Goal: Task Accomplishment & Management: Complete application form

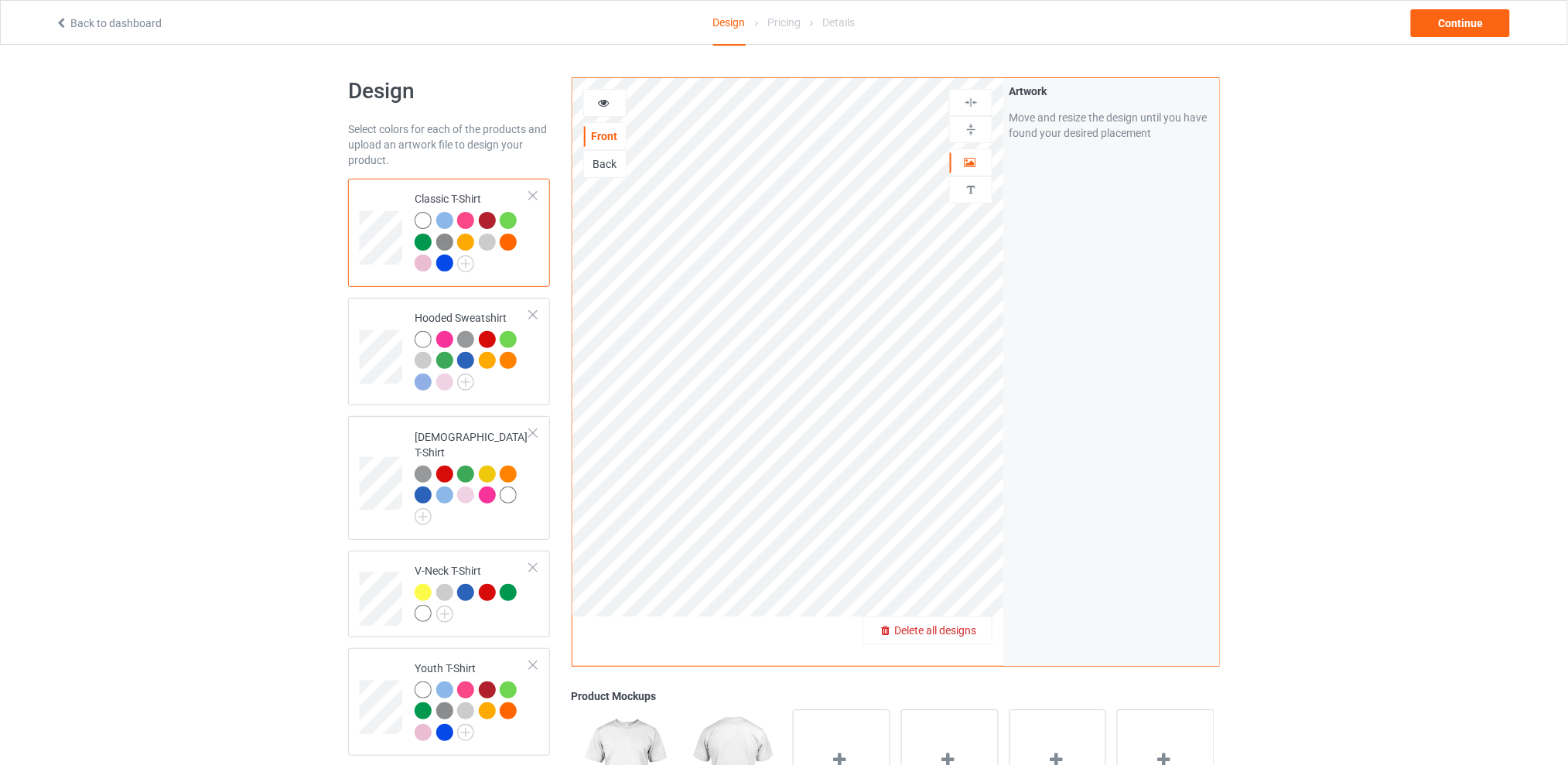
click at [975, 630] on span "Delete all designs" at bounding box center [935, 630] width 82 height 12
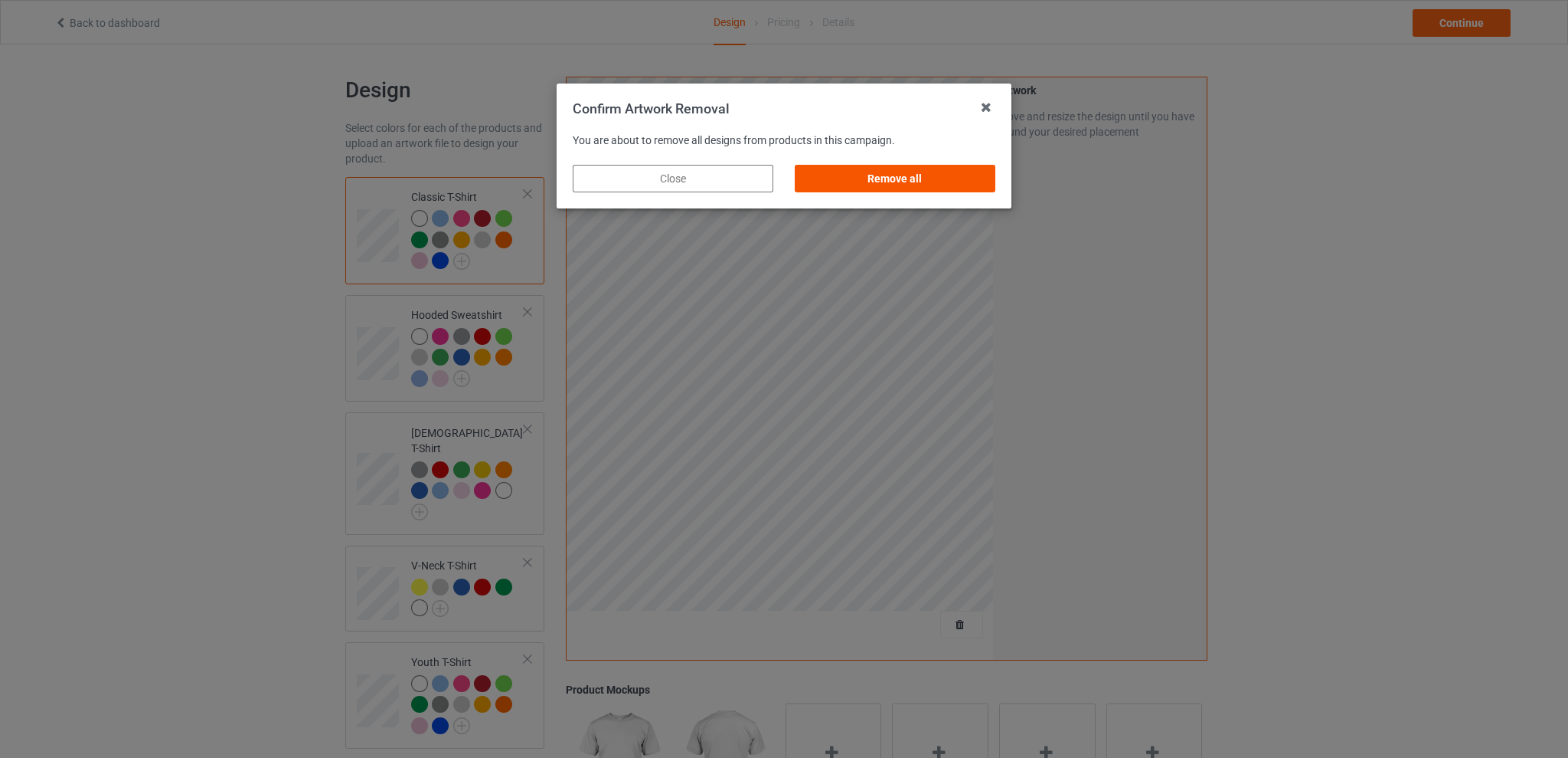
click at [919, 176] on div "Remove all" at bounding box center [895, 178] width 201 height 27
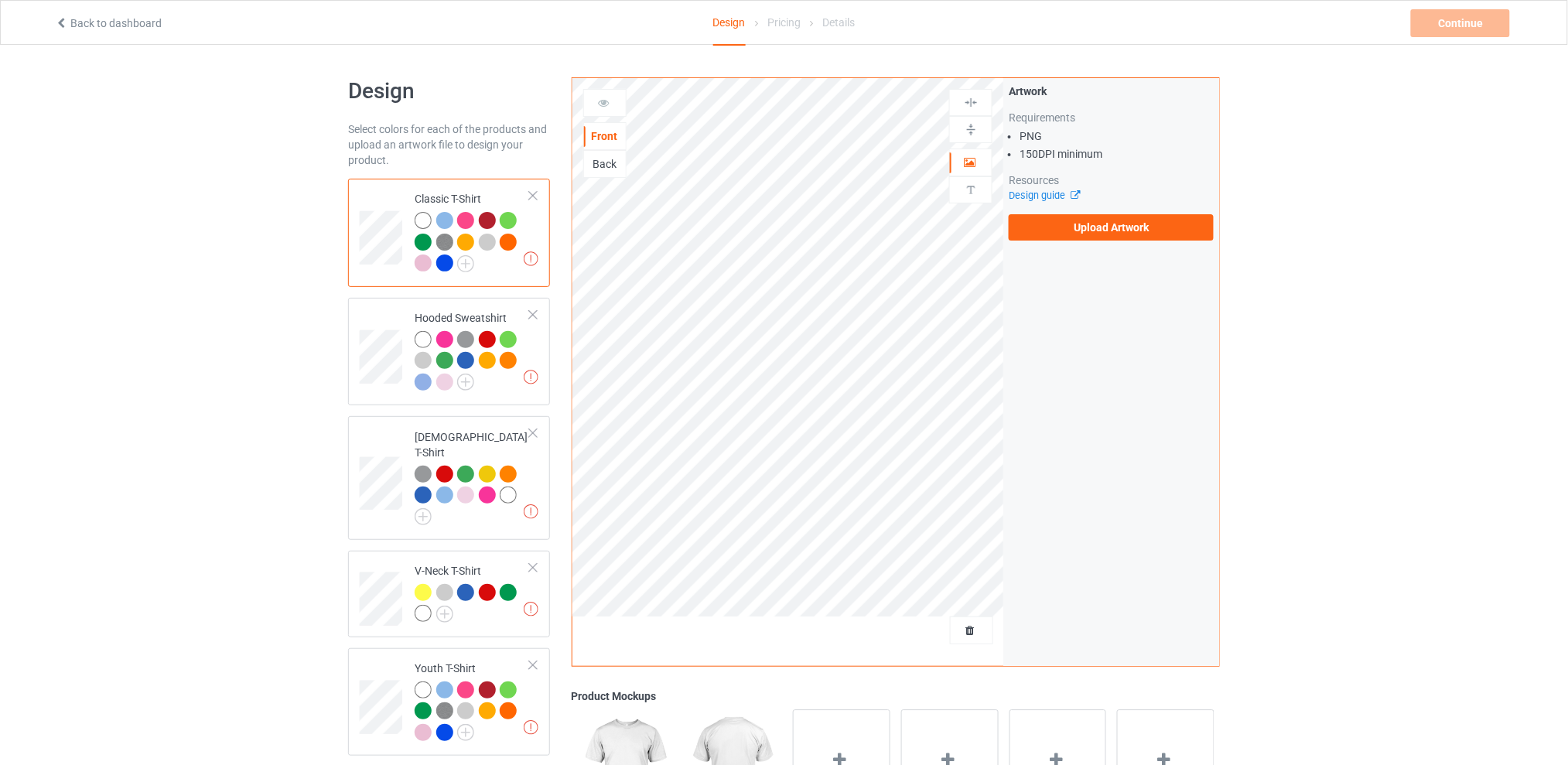
click at [611, 160] on div "Back" at bounding box center [605, 164] width 42 height 15
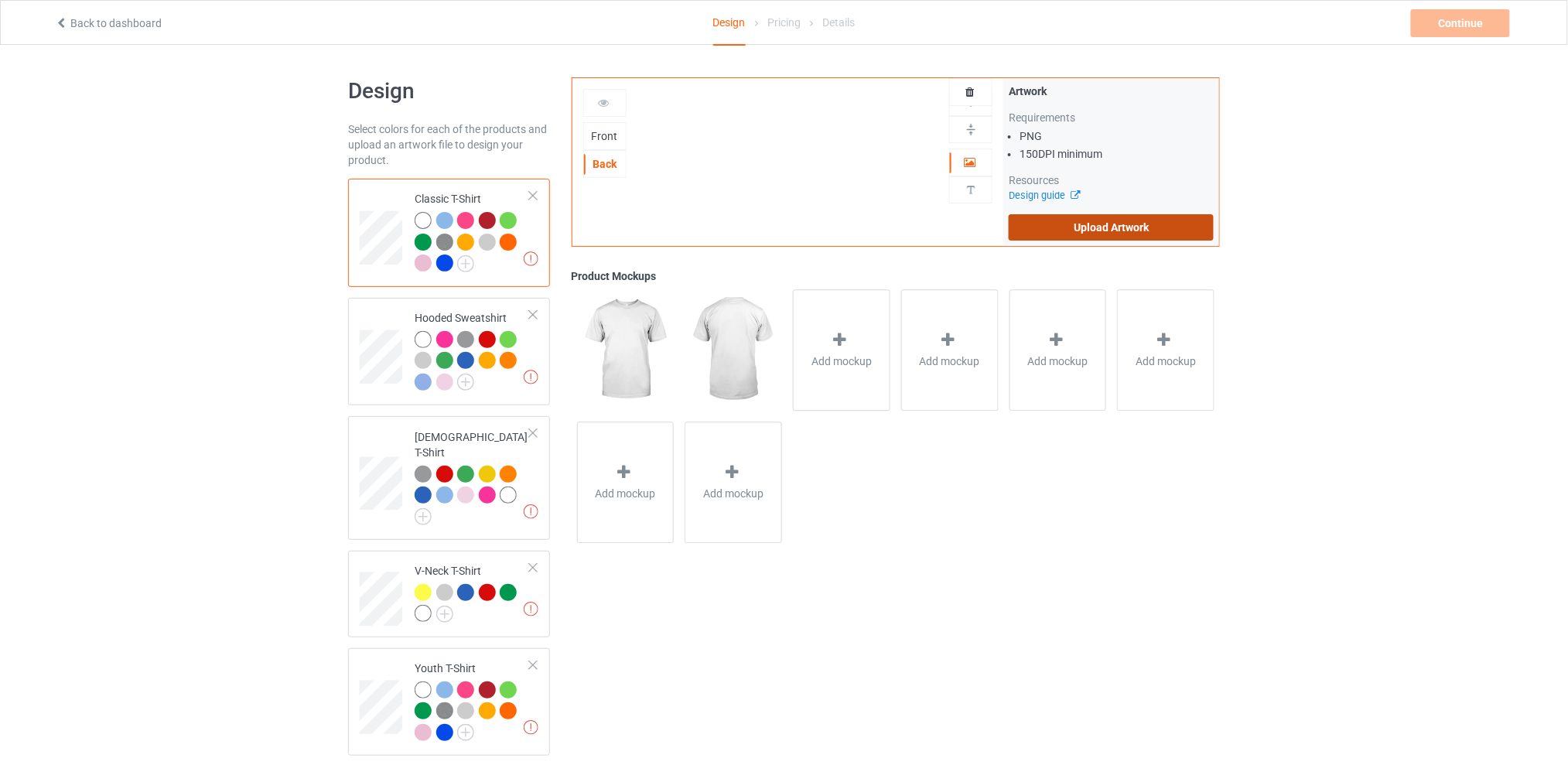
click at [1125, 234] on label "Upload Artwork" at bounding box center [1111, 227] width 205 height 26
click at [0, 0] on input "Upload Artwork" at bounding box center [0, 0] width 0 height 0
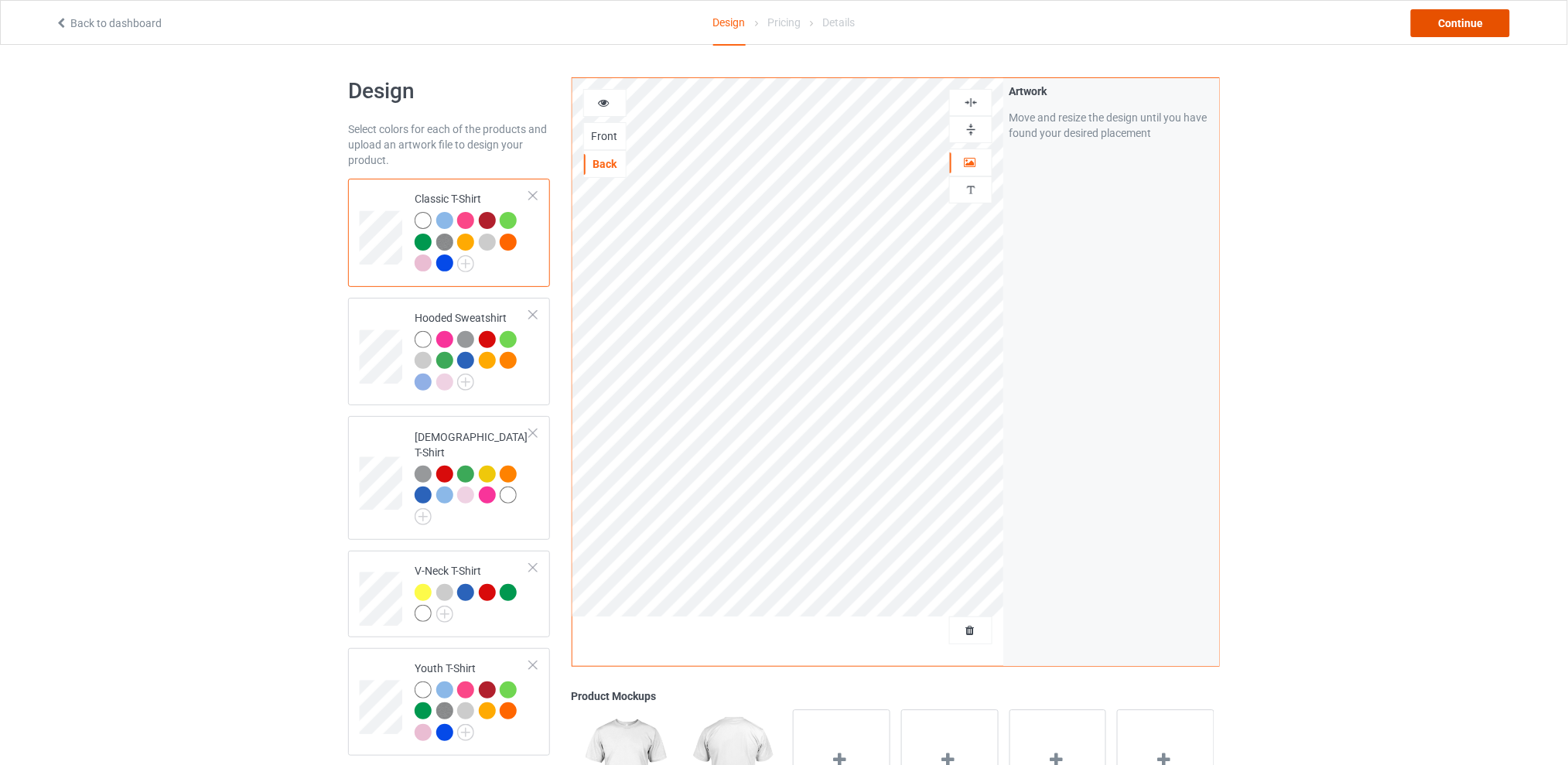
click at [1440, 21] on div "Continue" at bounding box center [1460, 23] width 99 height 28
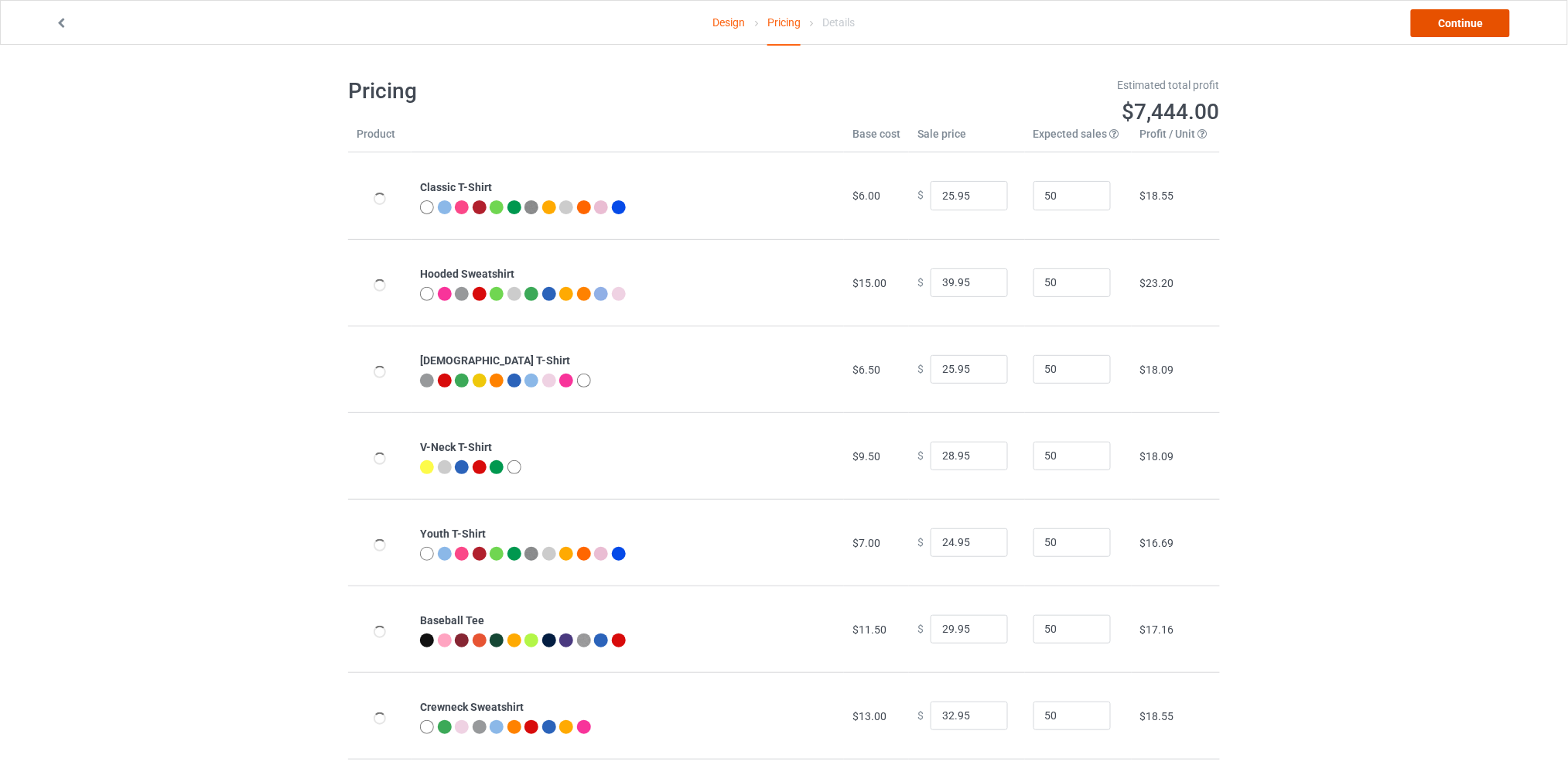
click at [1440, 21] on link "Continue" at bounding box center [1460, 23] width 99 height 28
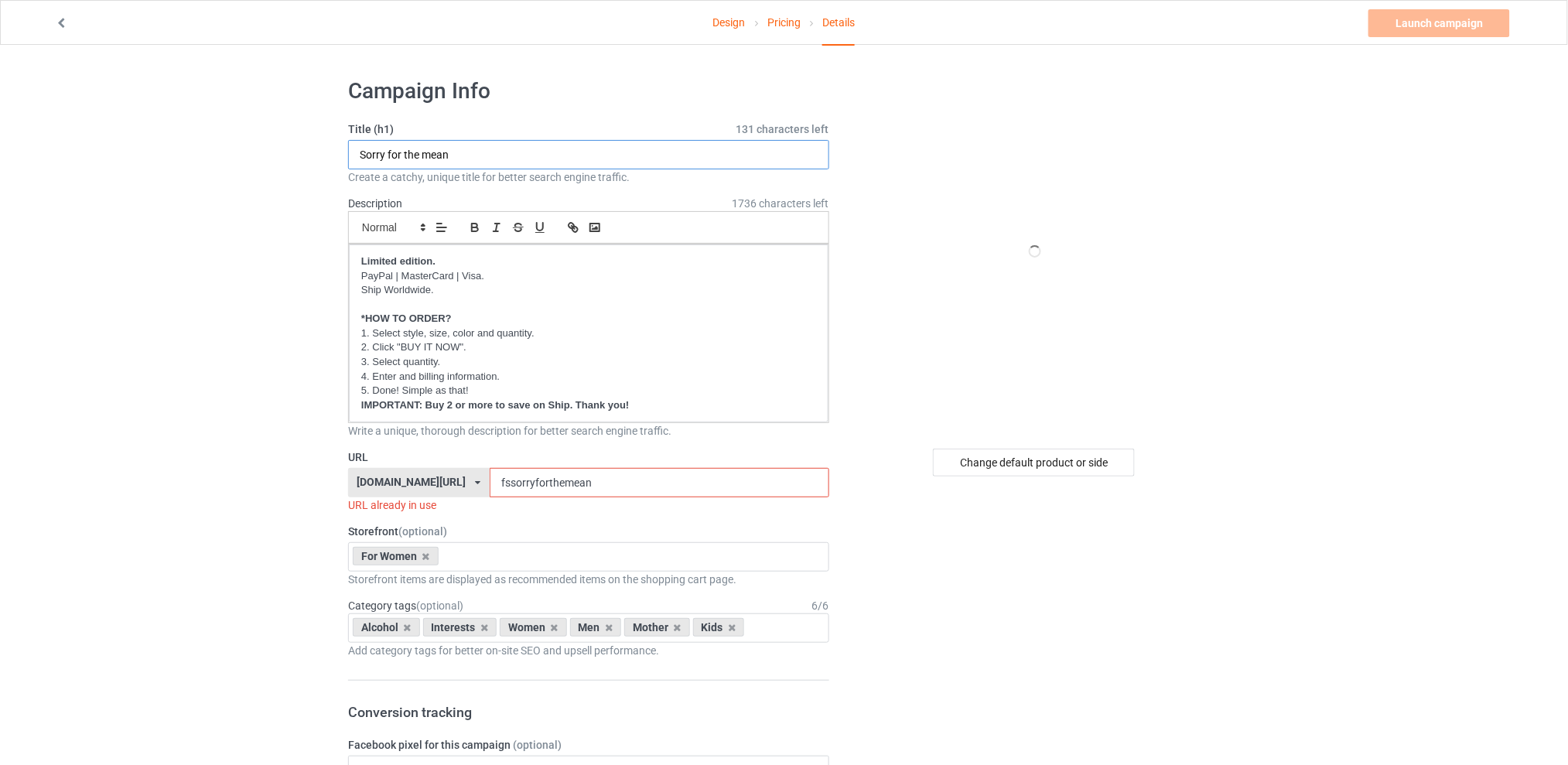
drag, startPoint x: 529, startPoint y: 156, endPoint x: 194, endPoint y: 156, distance: 335.0
type input "I am not the nice sister"
click at [993, 459] on div "Change default product or side" at bounding box center [1034, 462] width 202 height 28
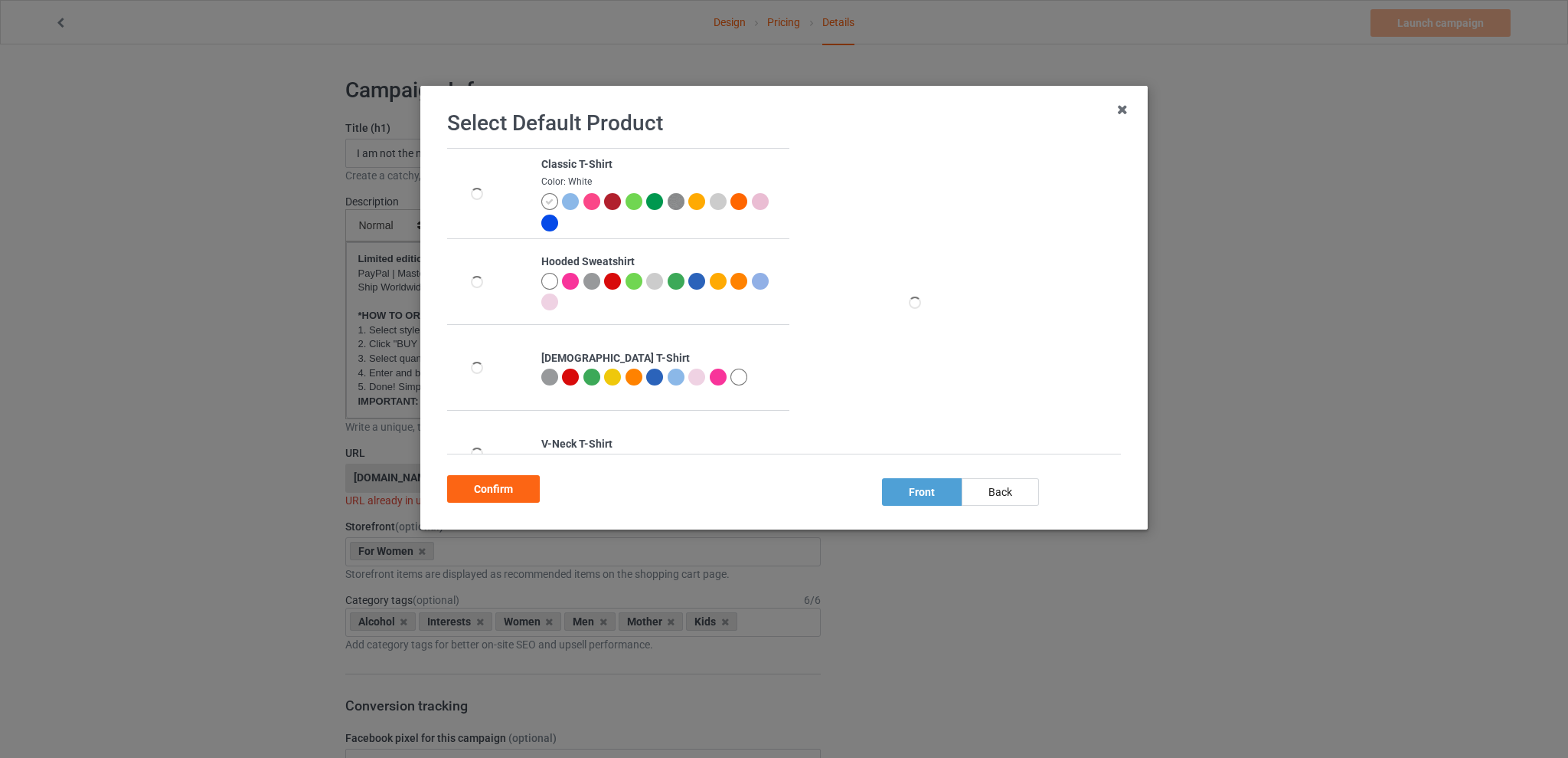
scroll to position [386, 0]
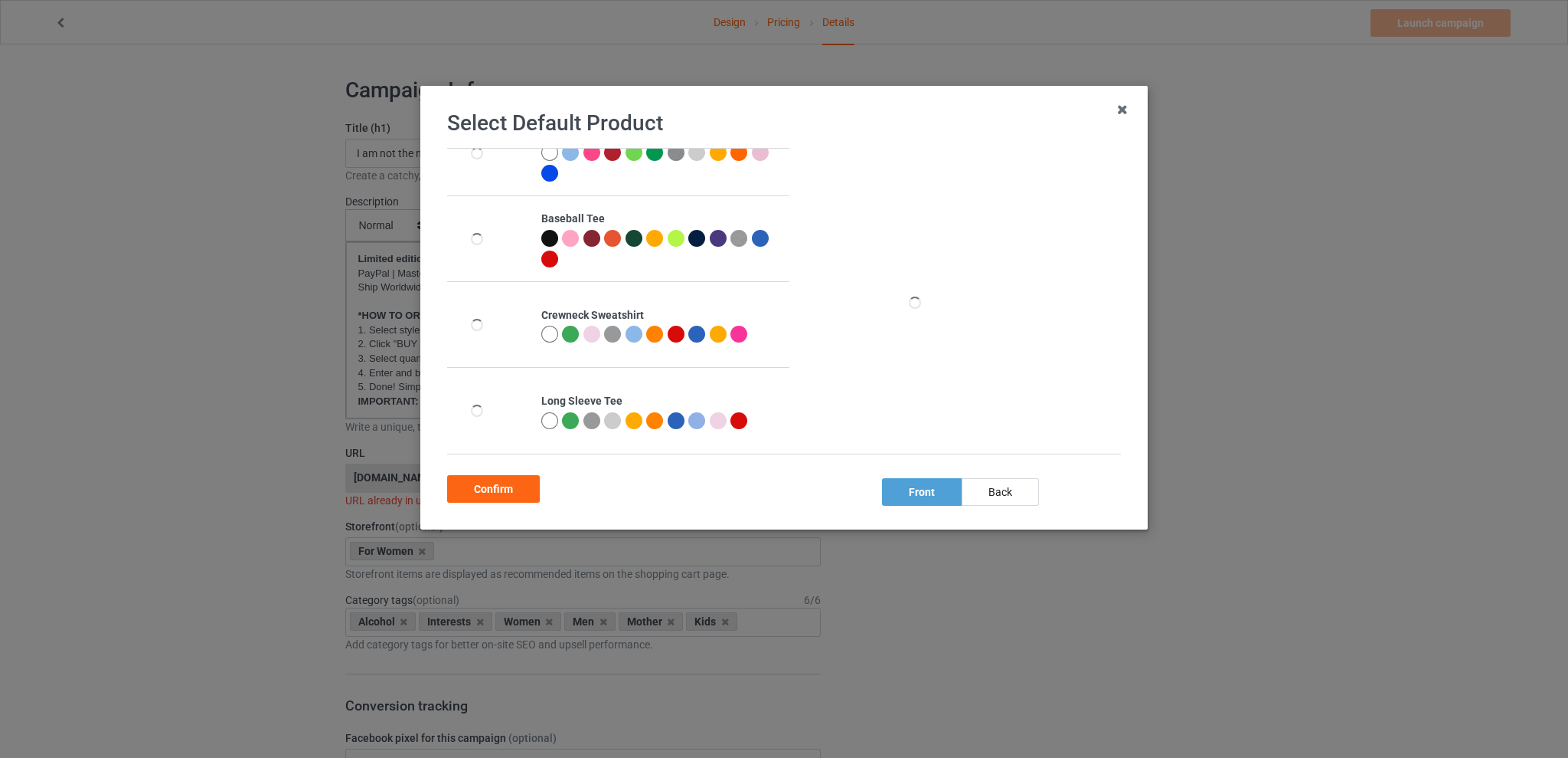
click at [631, 336] on div at bounding box center [633, 333] width 17 height 17
click at [1012, 491] on div "back" at bounding box center [1000, 491] width 77 height 27
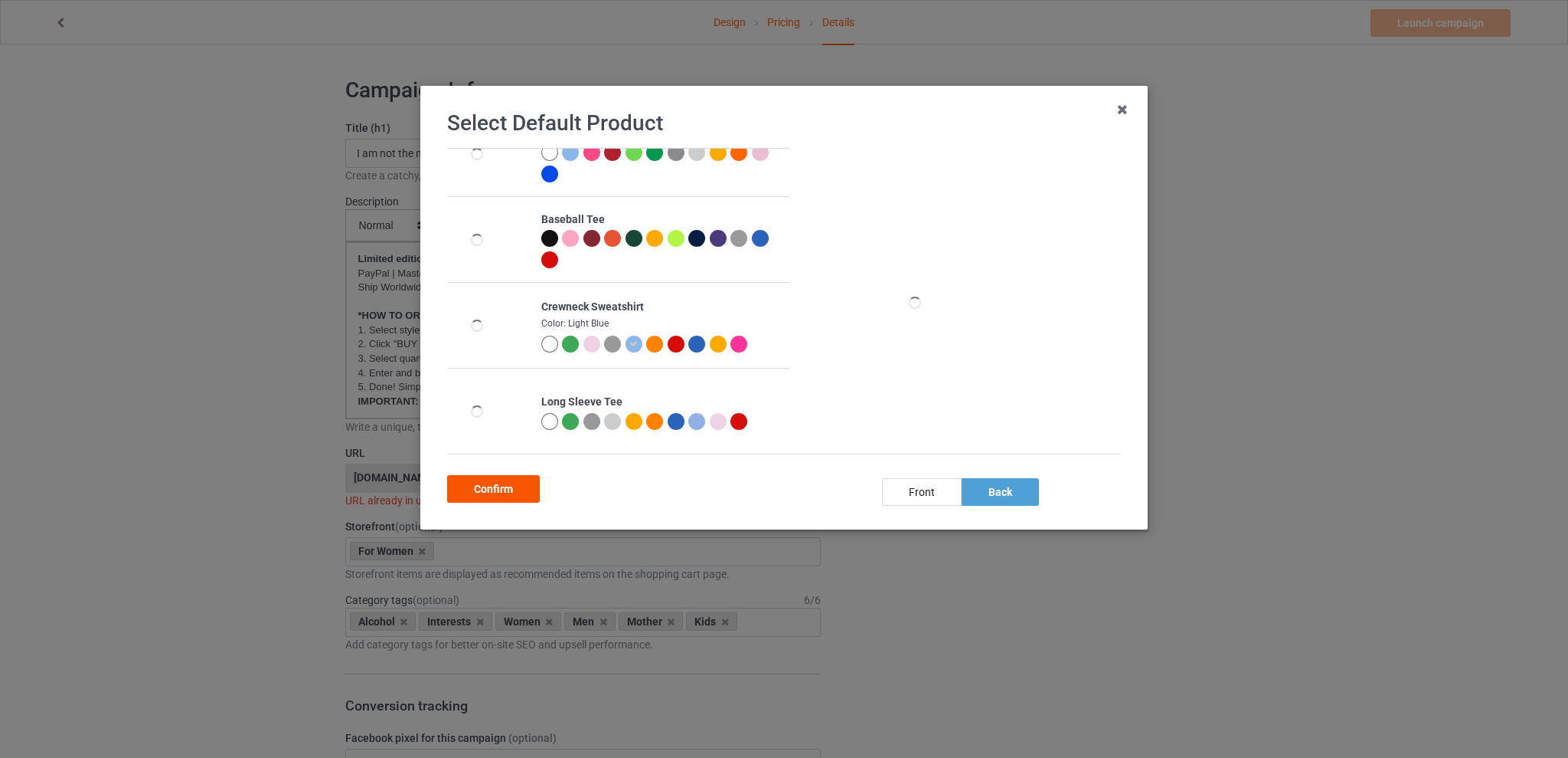
click at [510, 491] on div "Confirm" at bounding box center [493, 488] width 92 height 27
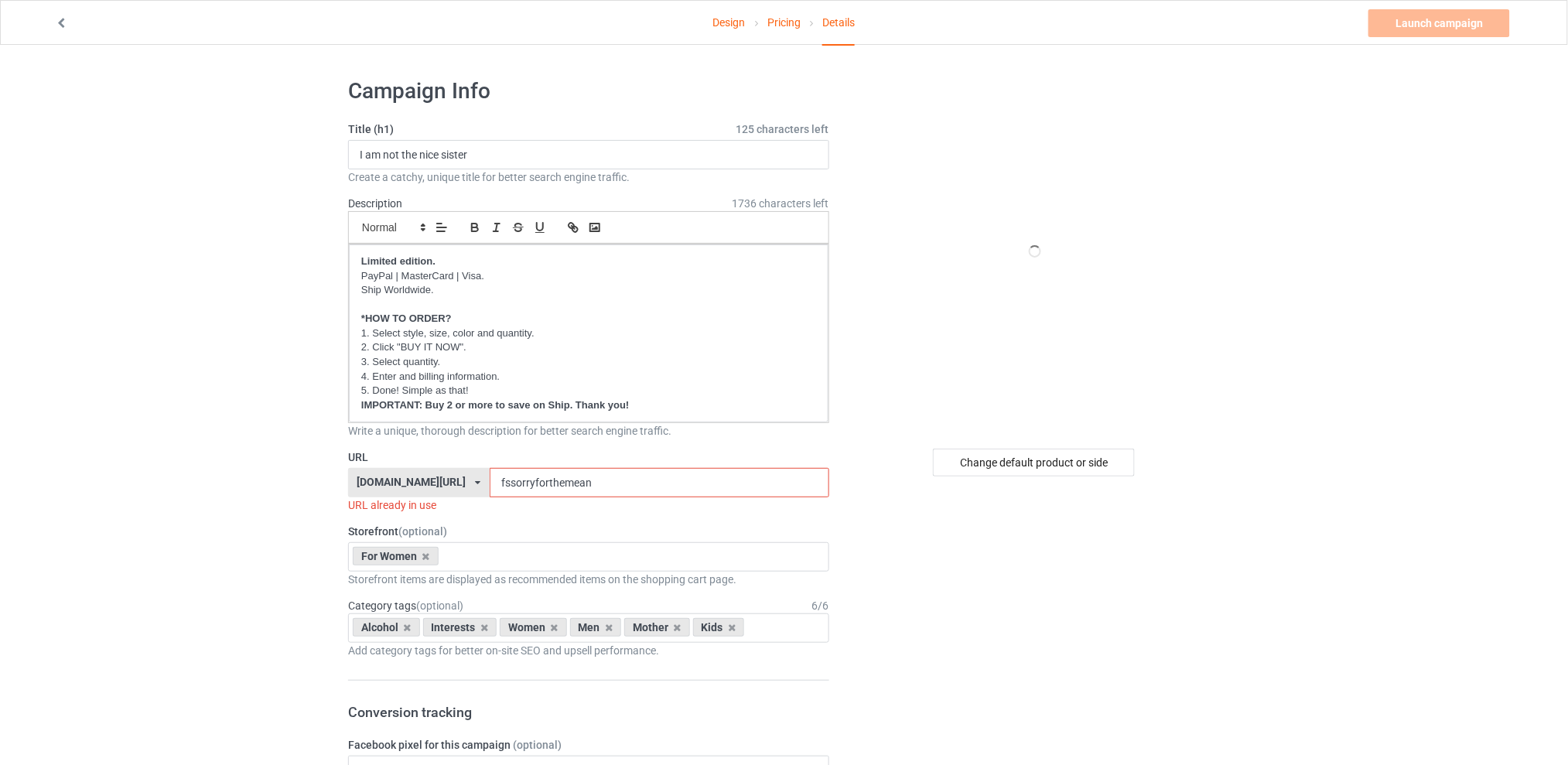
drag, startPoint x: 610, startPoint y: 479, endPoint x: 443, endPoint y: 484, distance: 167.1
click at [443, 484] on div "[DOMAIN_NAME][URL] [DOMAIN_NAME][URL] [DOMAIN_NAME][URL] [DOMAIN_NAME][URL] 5d7…" at bounding box center [588, 482] width 481 height 29
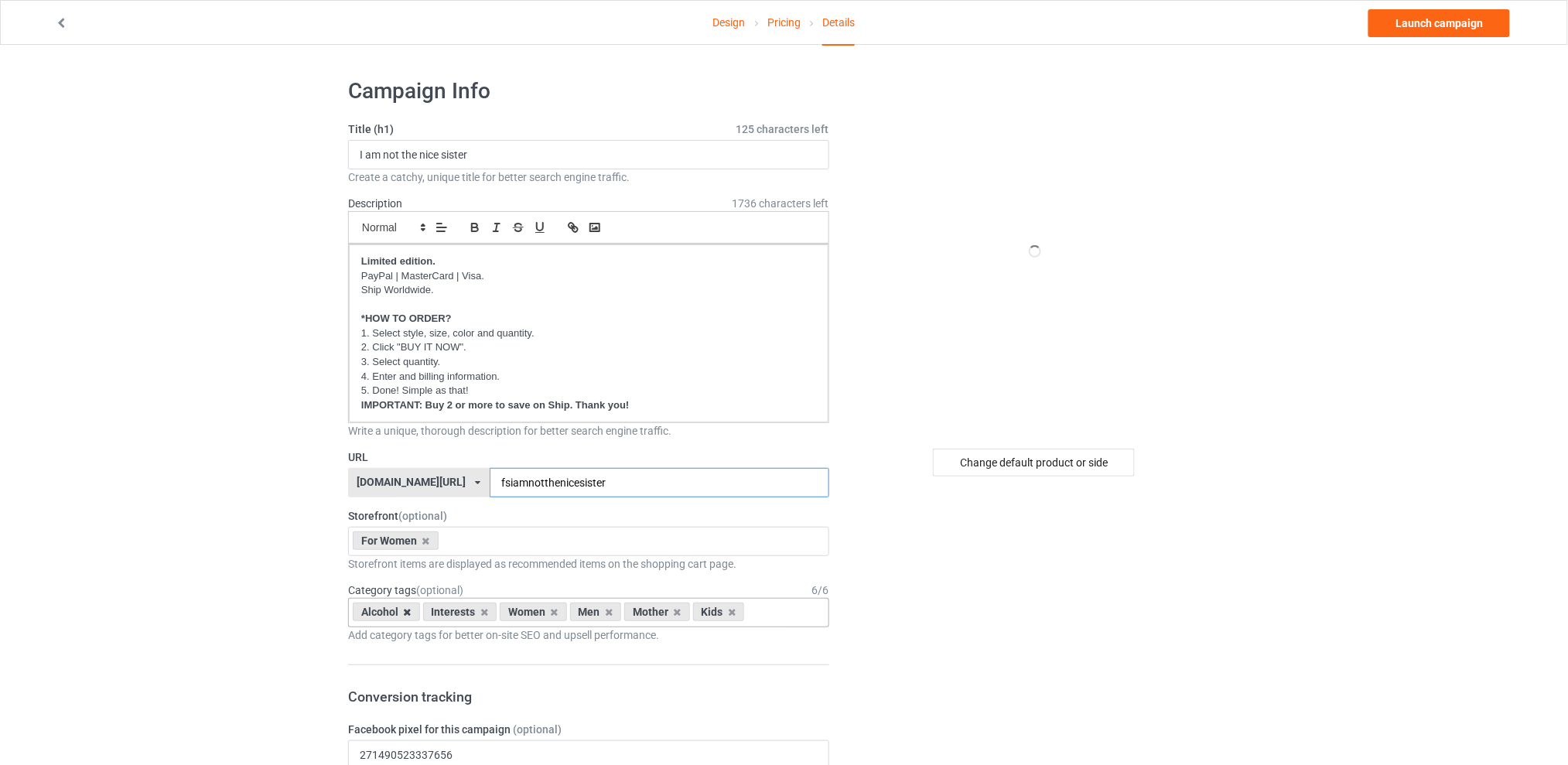
type input "fsiamnotthenicesister"
click at [404, 613] on icon at bounding box center [408, 612] width 8 height 10
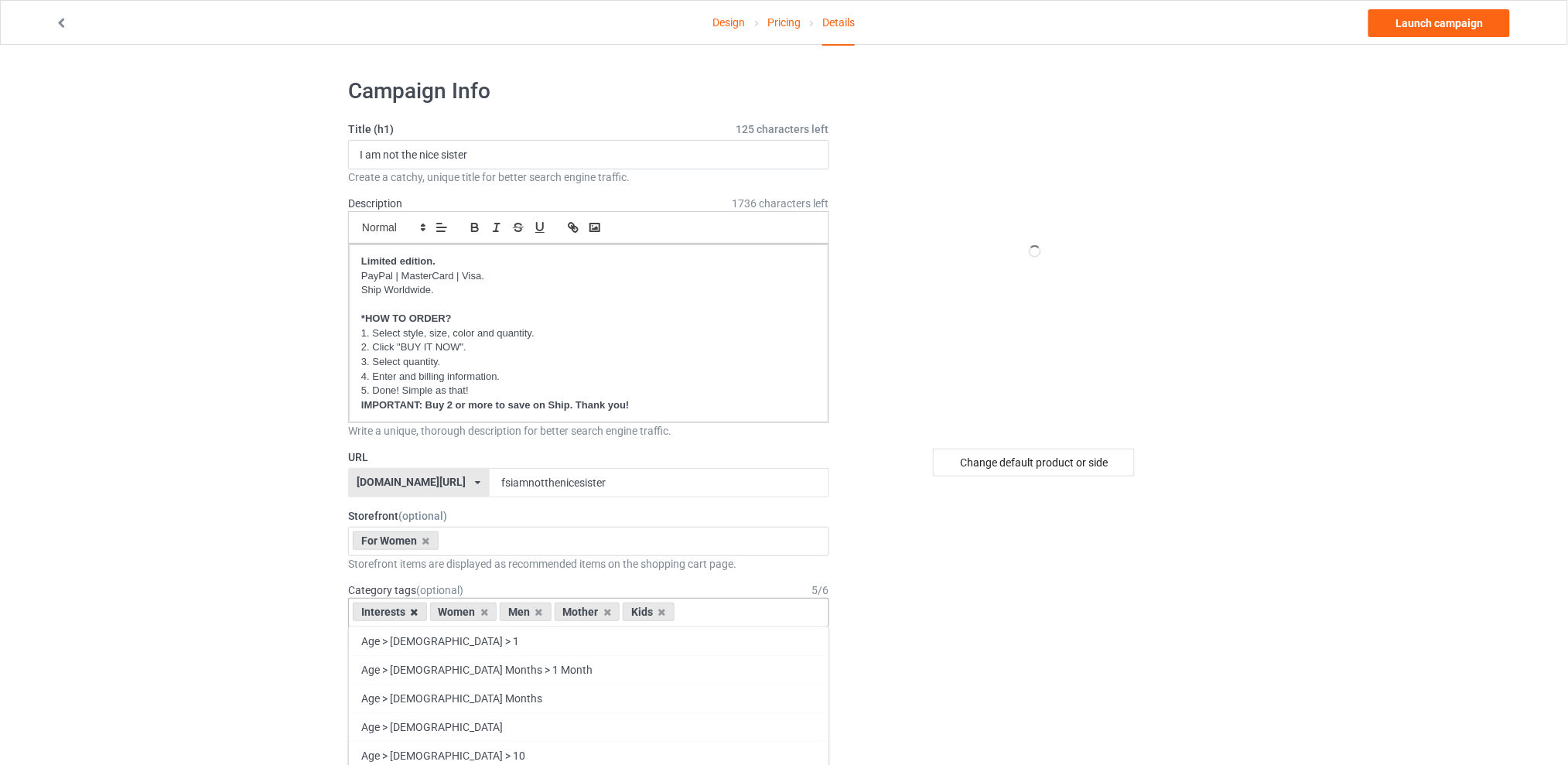
click at [416, 613] on icon at bounding box center [415, 612] width 8 height 10
click at [460, 614] on icon at bounding box center [462, 612] width 8 height 10
click at [472, 613] on icon at bounding box center [476, 612] width 8 height 10
click at [464, 613] on icon at bounding box center [462, 612] width 8 height 10
click at [477, 541] on div "For Women Best Sellers Best Friend Sister - Aunt [DATE] For Christmas Sistaaaaa…" at bounding box center [588, 541] width 481 height 29
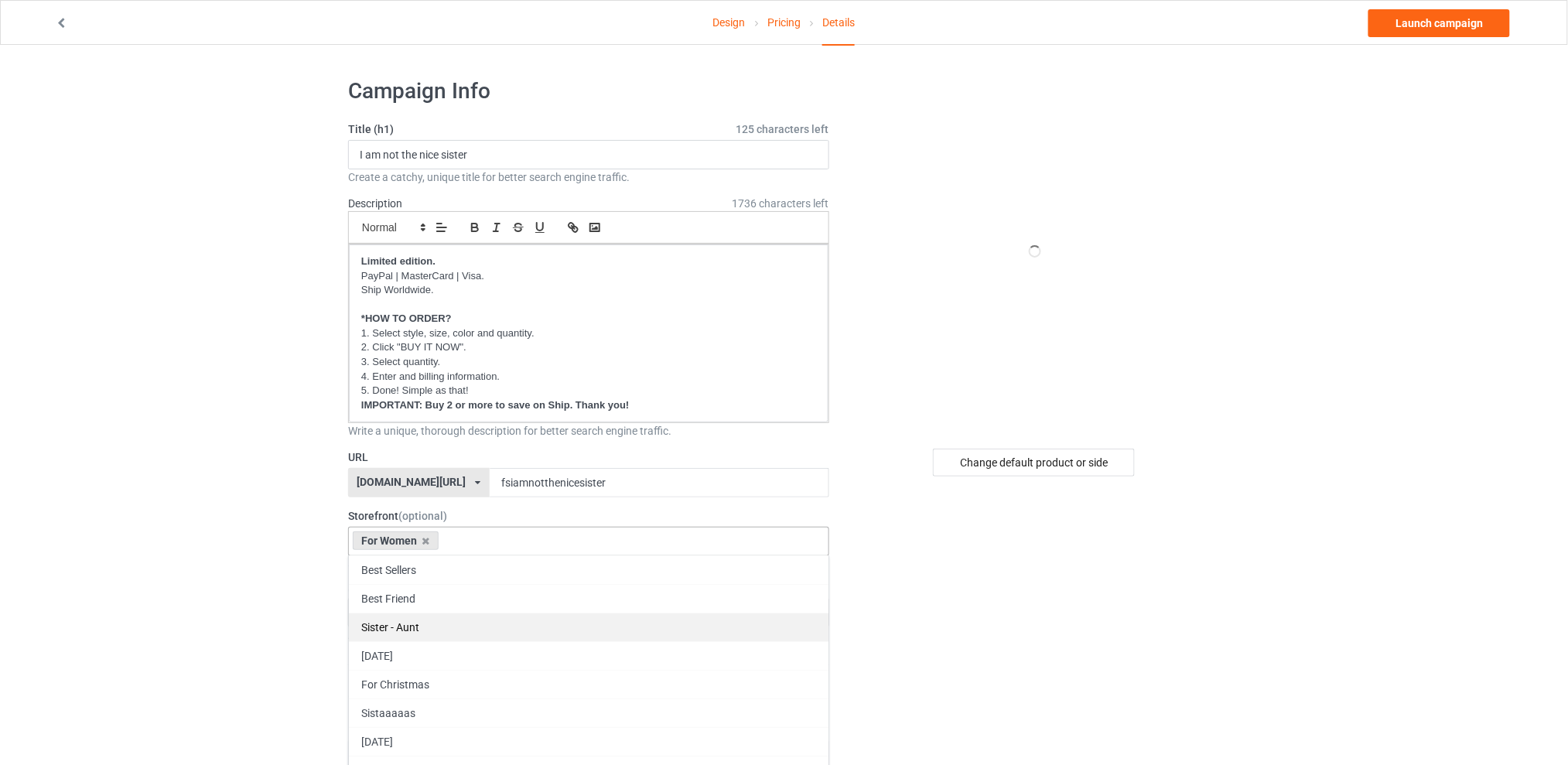
click at [397, 620] on div "Sister - Aunt" at bounding box center [588, 626] width 479 height 28
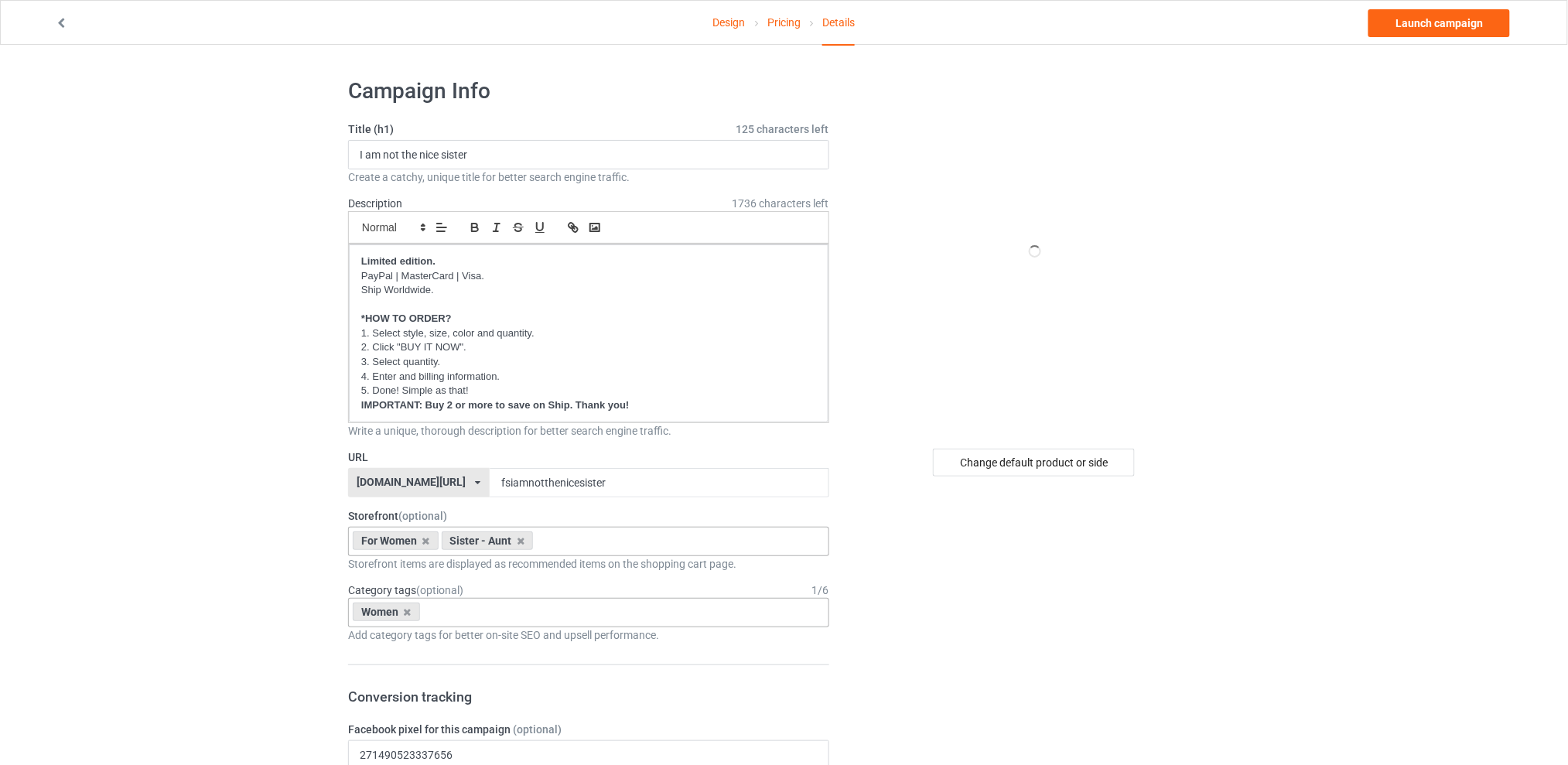
click at [465, 606] on div "Women Age > [DEMOGRAPHIC_DATA] > 1 Age > [DEMOGRAPHIC_DATA] Months > 1 Month Ag…" at bounding box center [588, 612] width 481 height 29
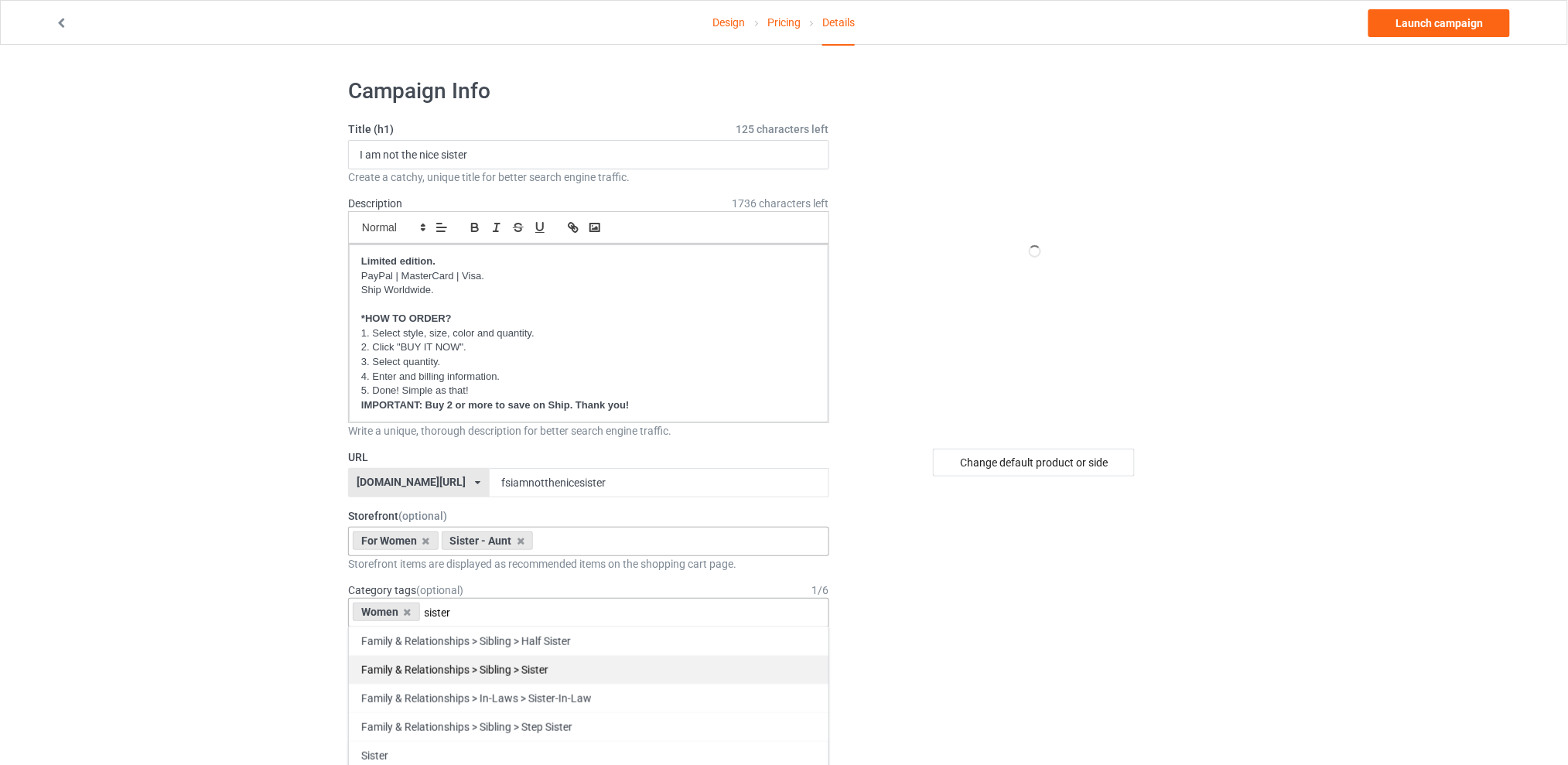
type input "sister"
click at [491, 667] on div "Family & Relationships > Sibling > Sister" at bounding box center [588, 669] width 479 height 28
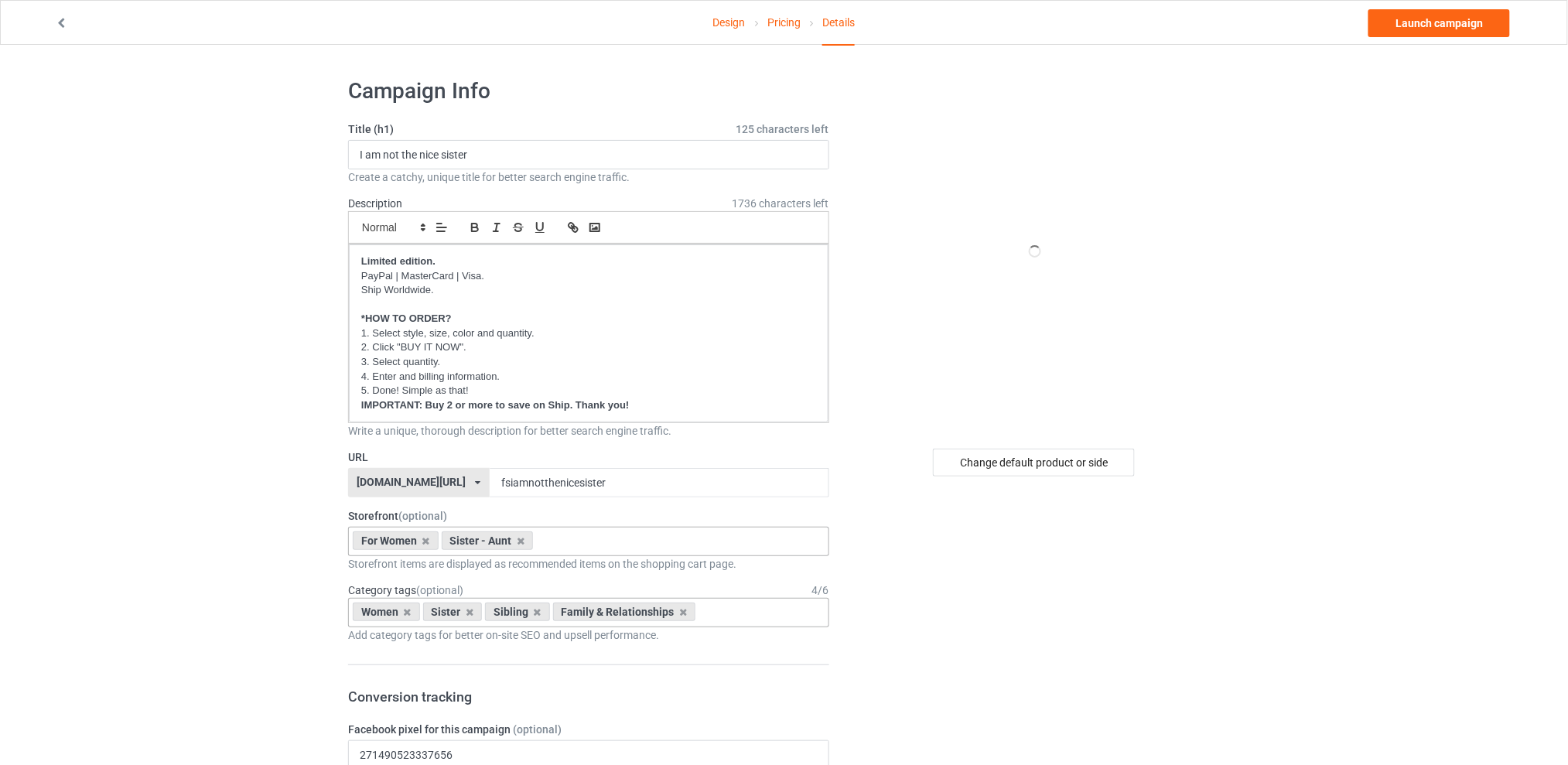
drag, startPoint x: 1253, startPoint y: 610, endPoint x: 1102, endPoint y: 515, distance: 178.4
click at [1024, 465] on div "Change default product or side" at bounding box center [1034, 462] width 202 height 28
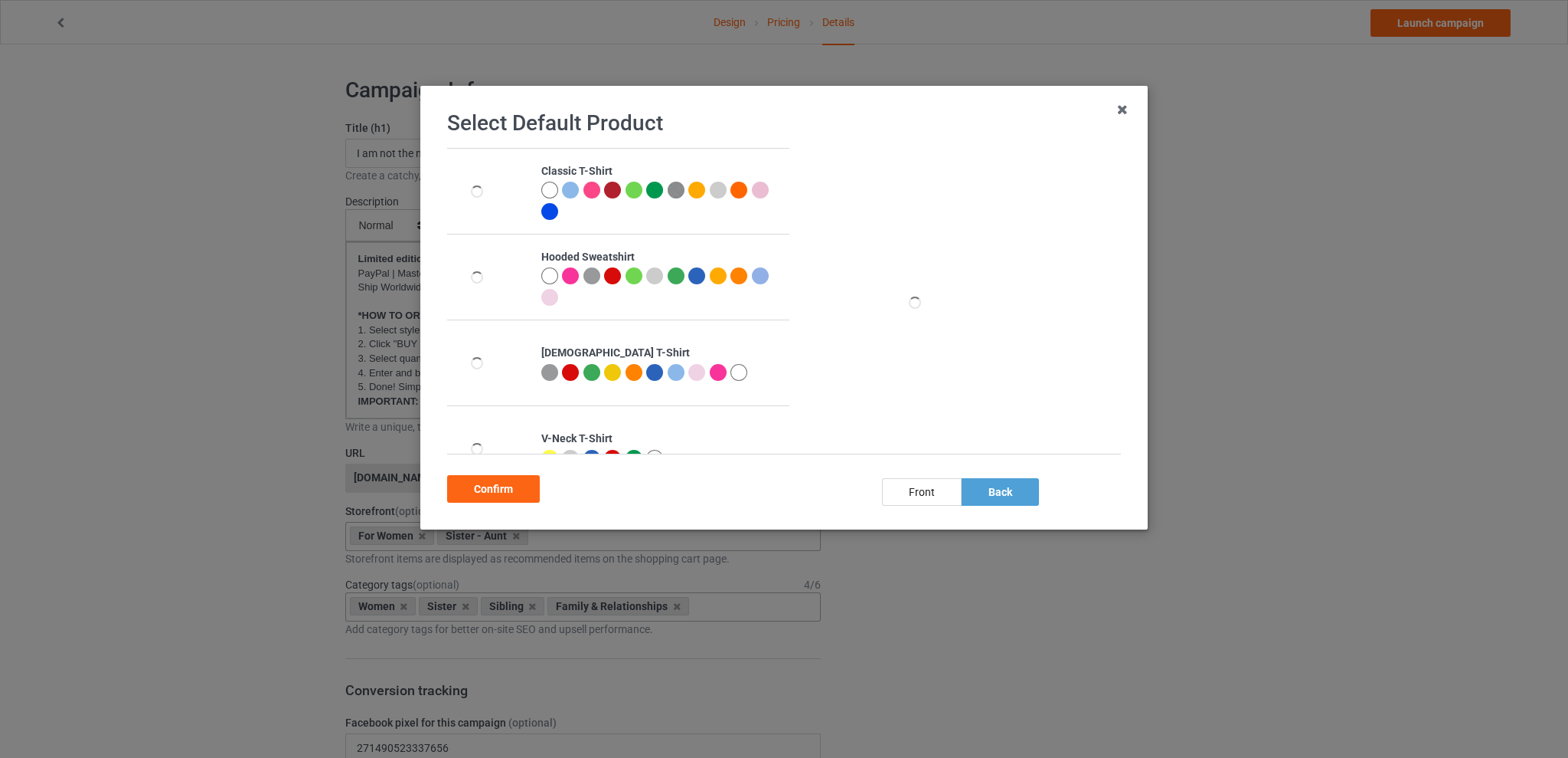
scroll to position [307, 0]
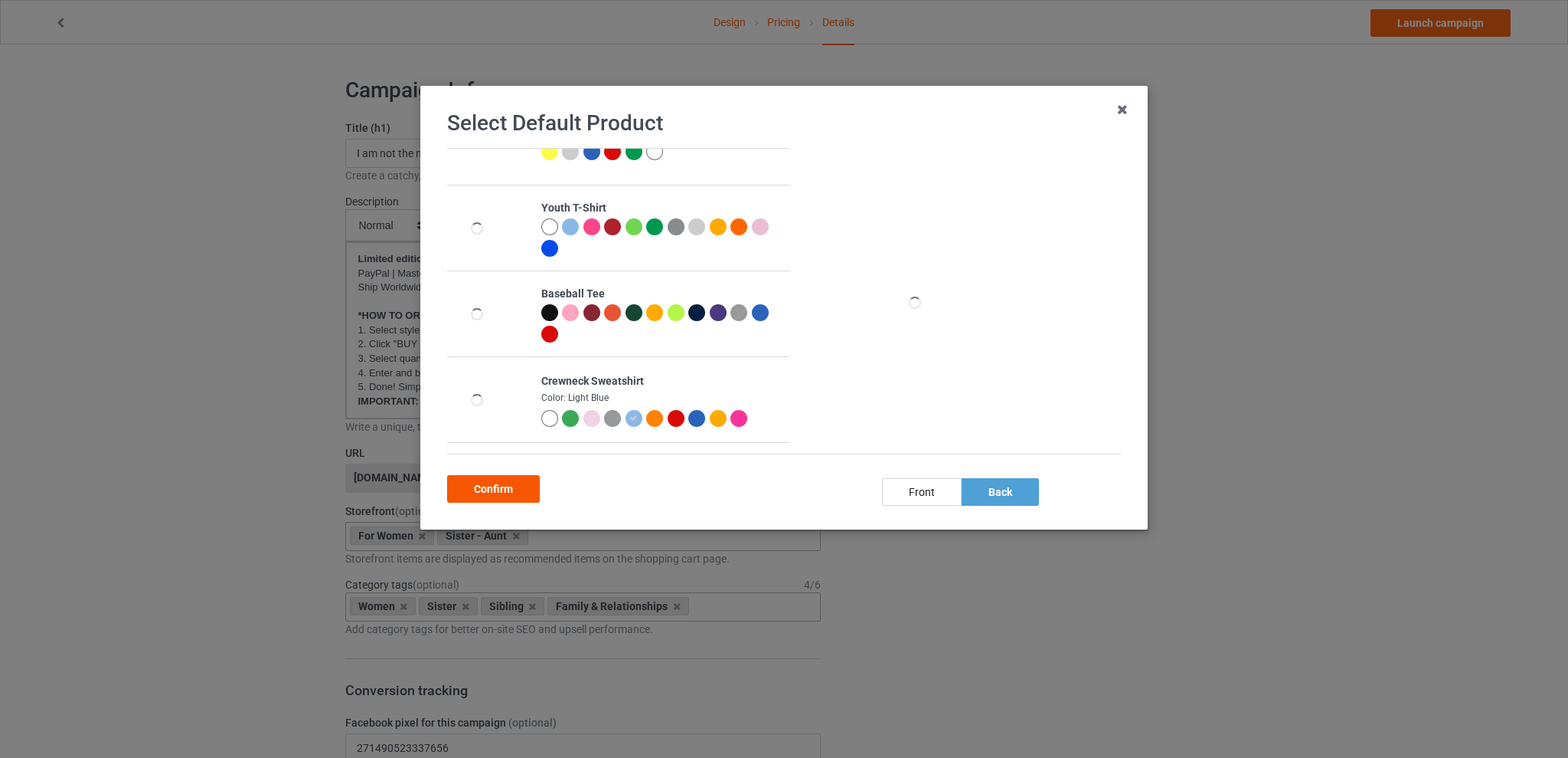
click at [521, 491] on div "Confirm" at bounding box center [493, 488] width 92 height 27
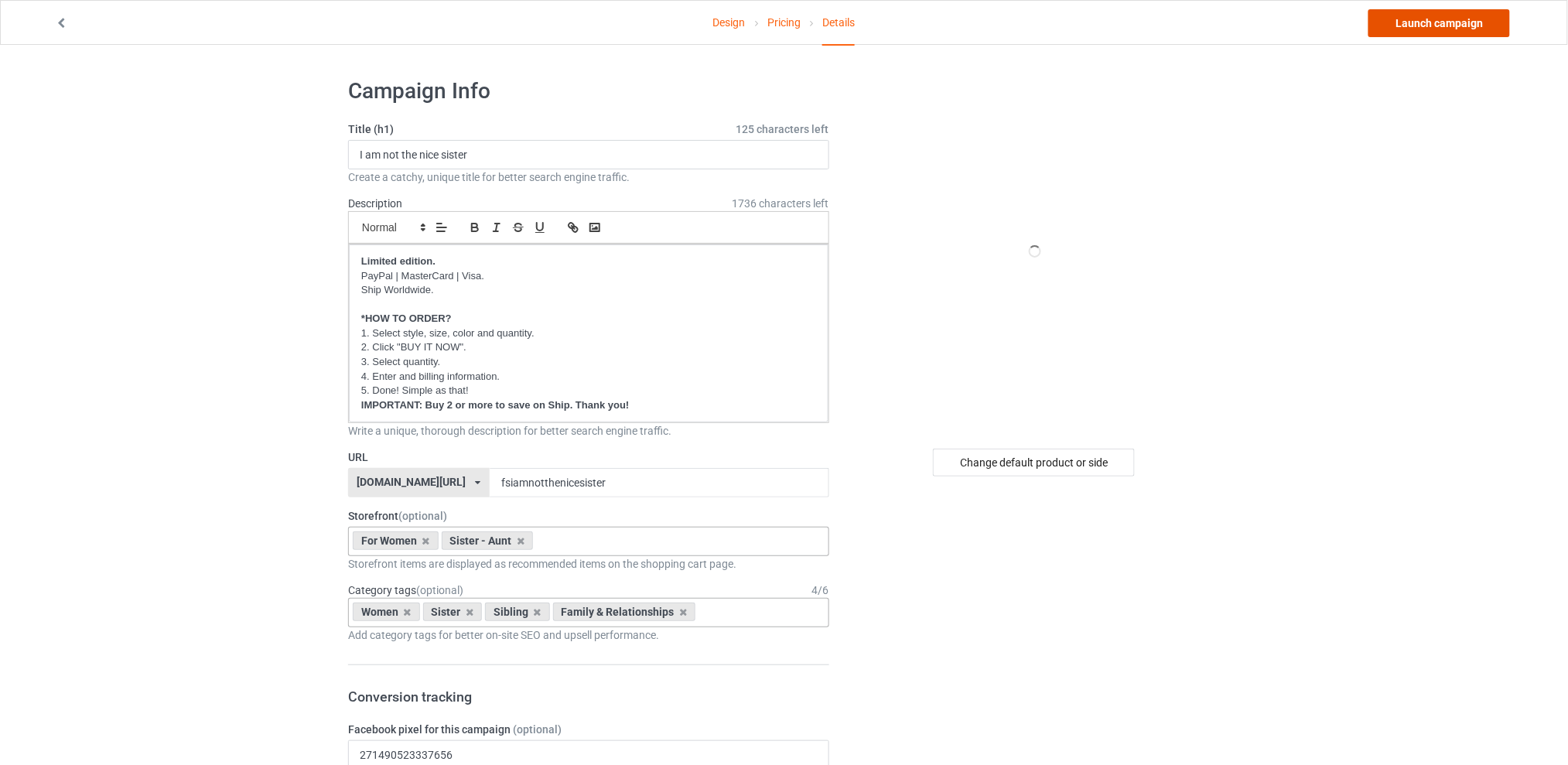
click at [1421, 31] on link "Launch campaign" at bounding box center [1439, 23] width 142 height 28
